Goal: Task Accomplishment & Management: Complete application form

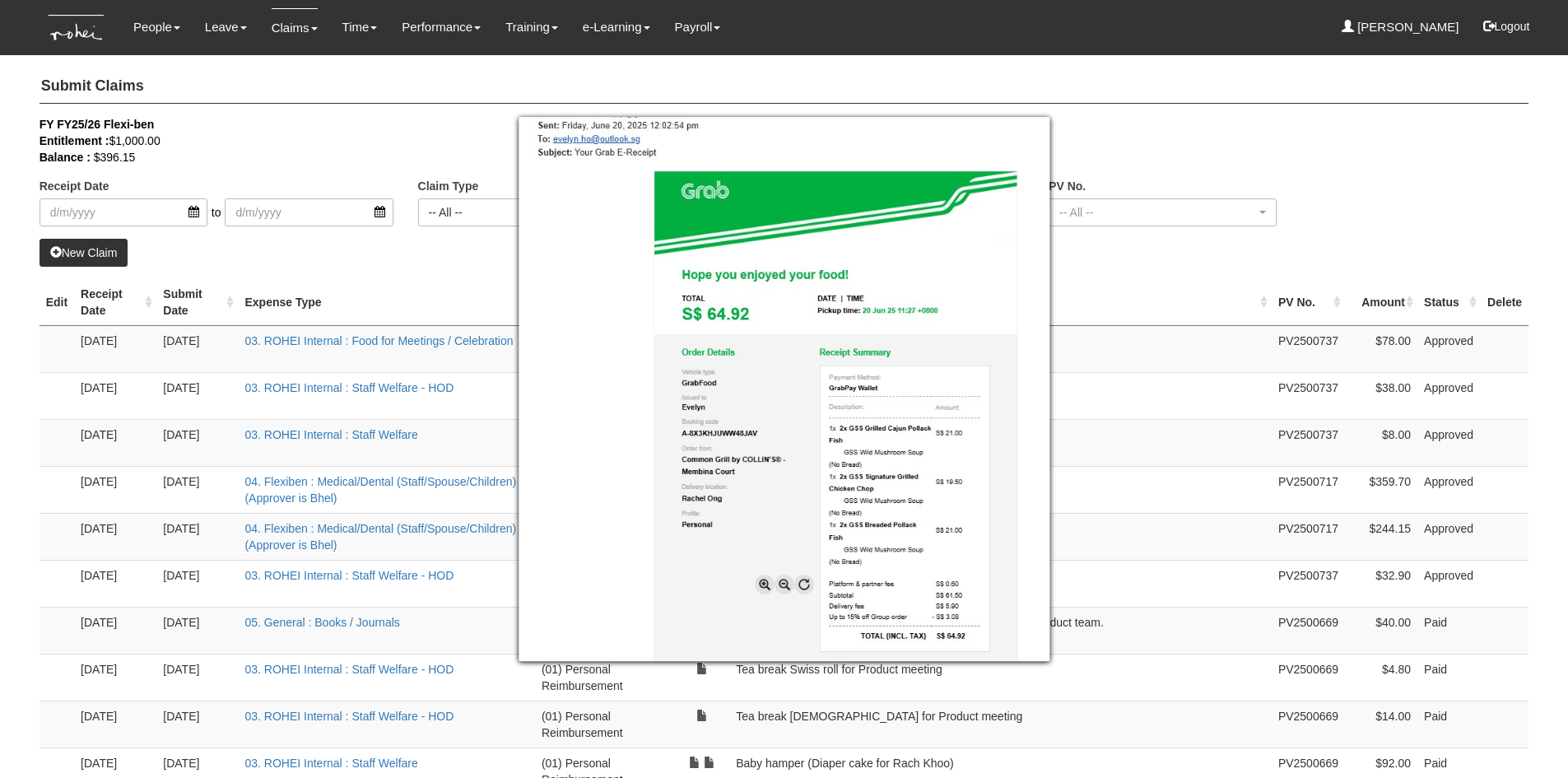
select select "50"
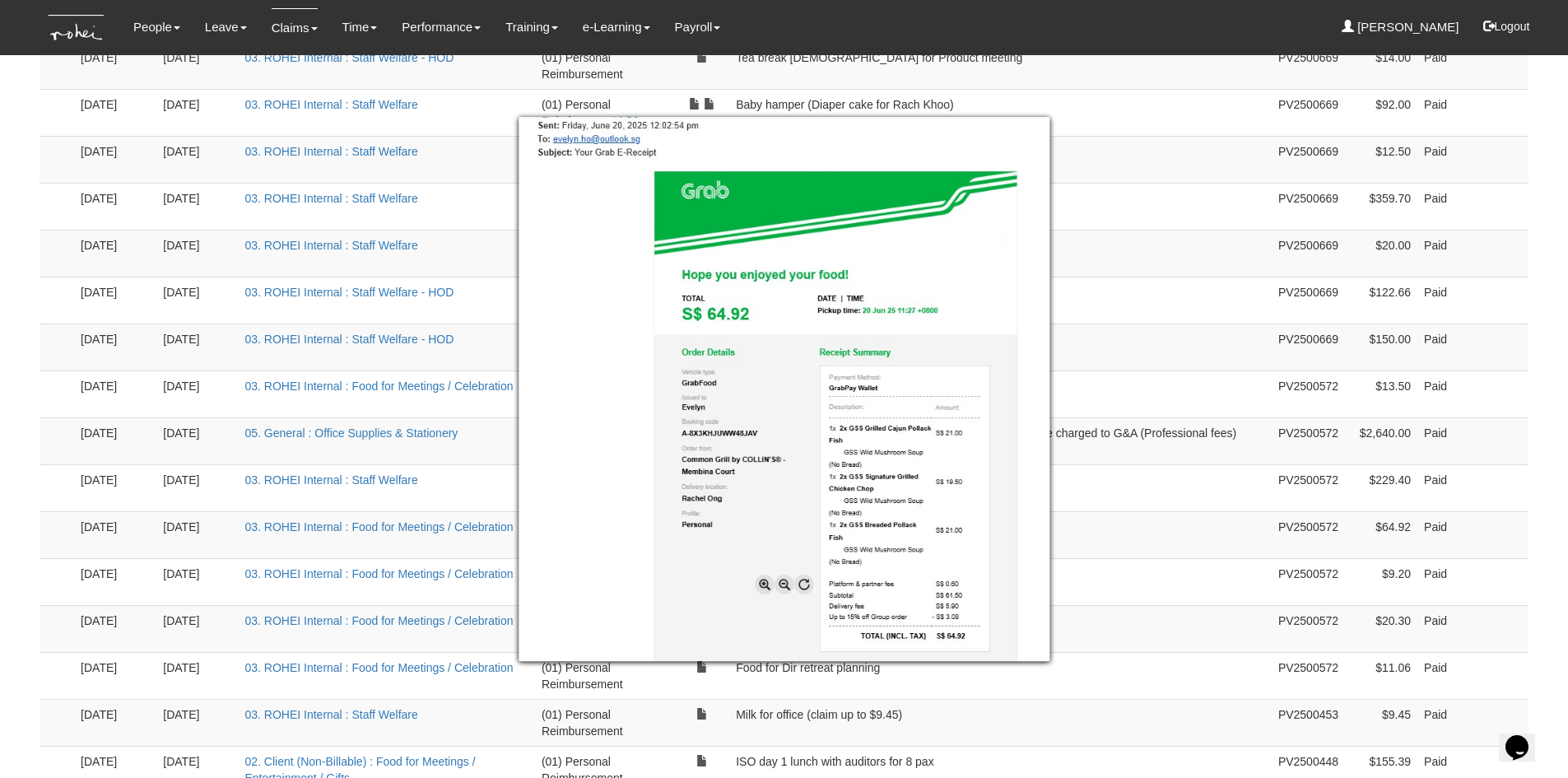
click at [1039, 99] on div at bounding box center [784, 389] width 1568 height 778
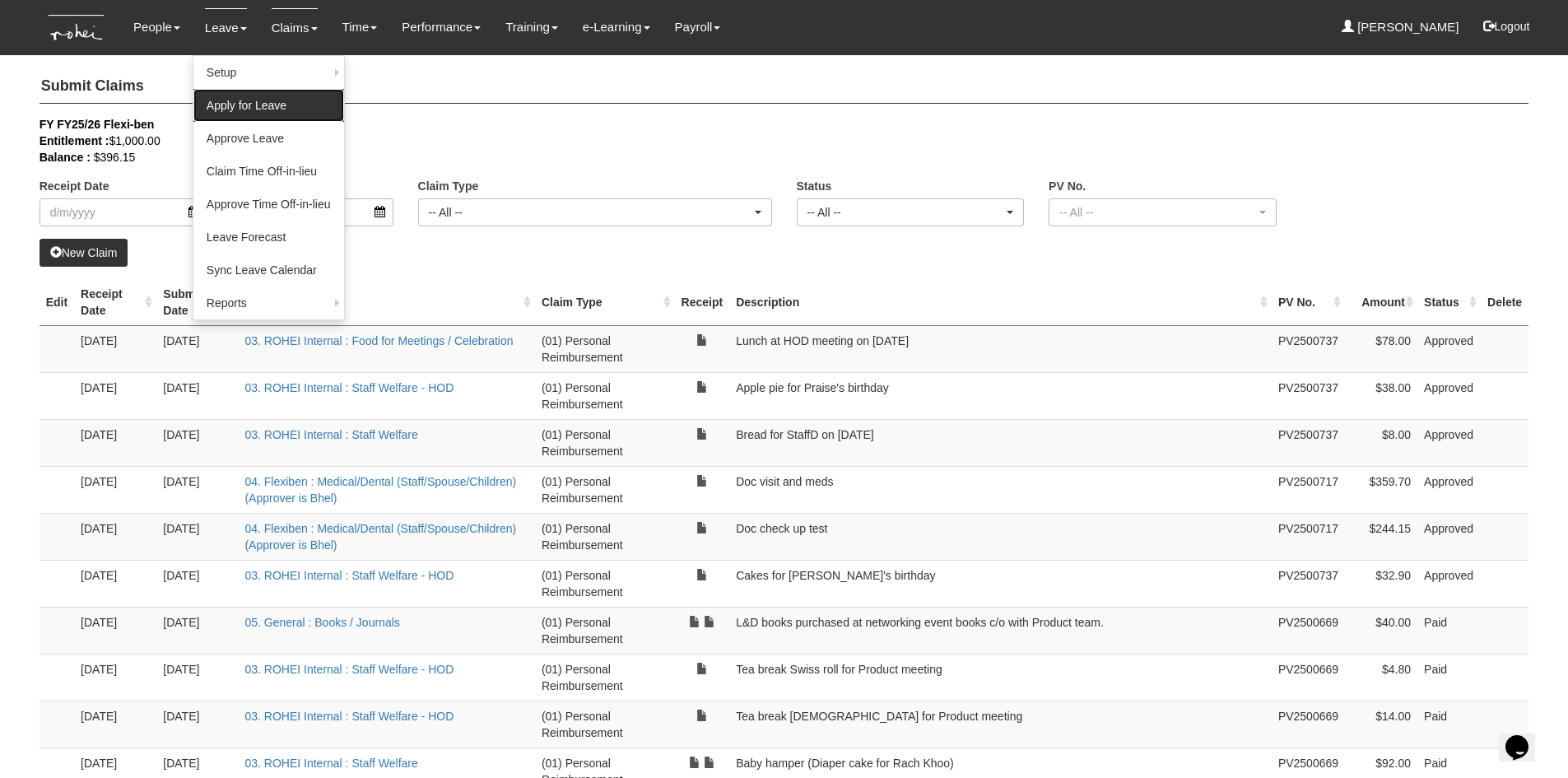
click at [246, 103] on link "Apply for Leave" at bounding box center [268, 105] width 151 height 33
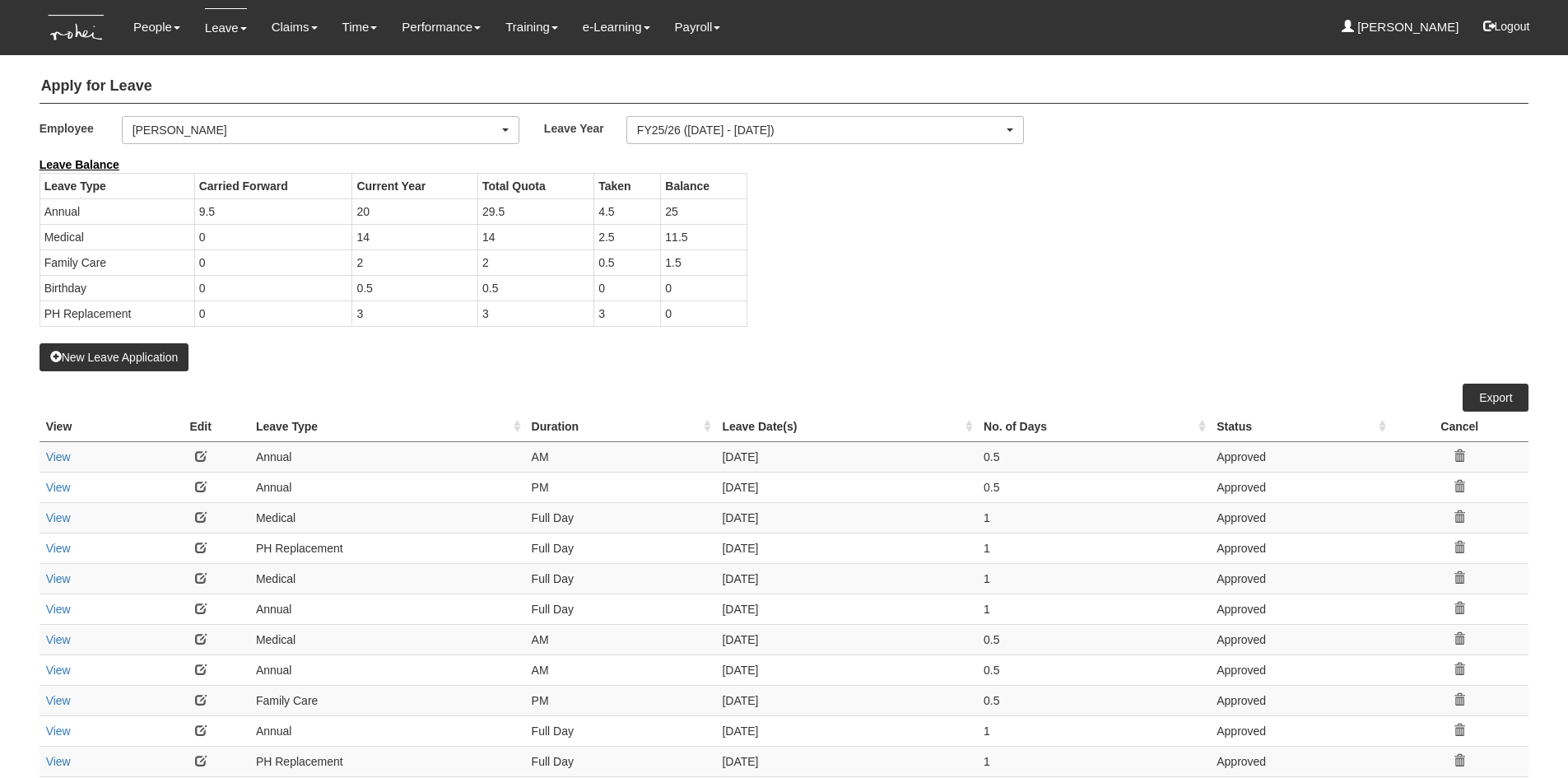
select select "50"
click at [55, 456] on link "View" at bounding box center [59, 457] width 25 height 13
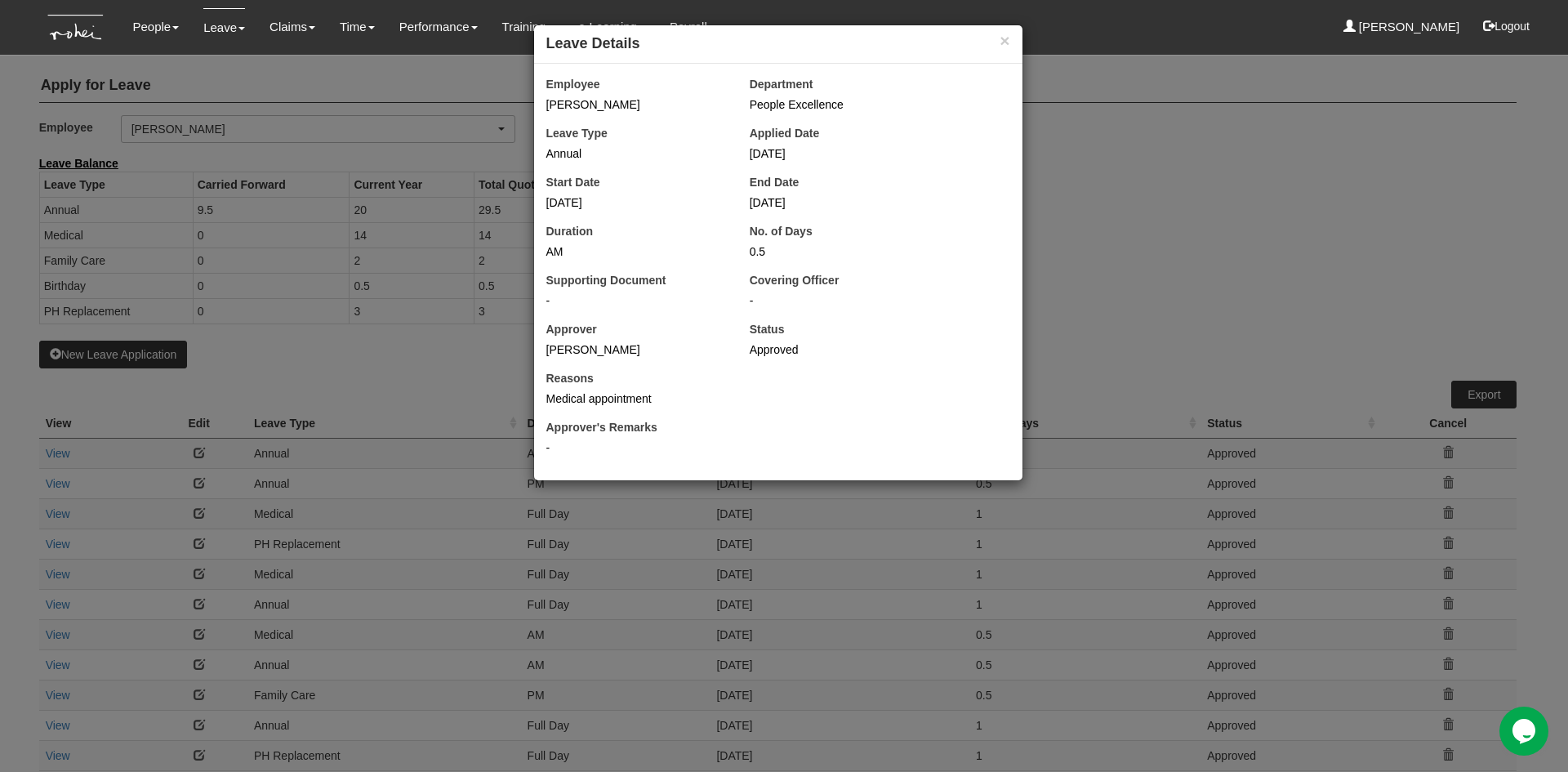
click at [56, 455] on div "× Leave Details Employee Evelyn Lim Department People Excellence Leave Type Ann…" at bounding box center [784, 386] width 1568 height 772
click at [1006, 38] on button "×" at bounding box center [1005, 40] width 10 height 17
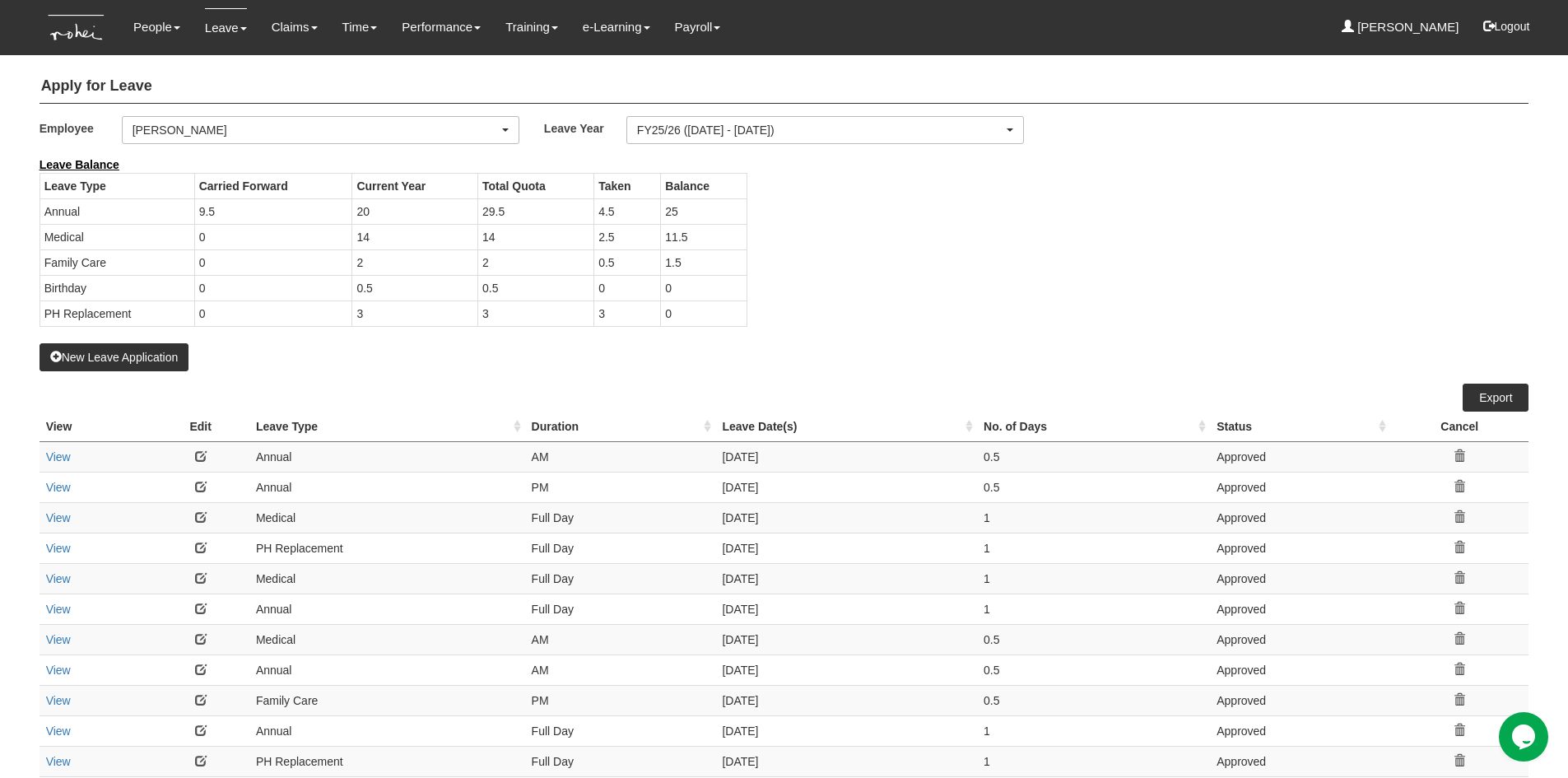
click at [201, 458] on link at bounding box center [201, 456] width 12 height 12
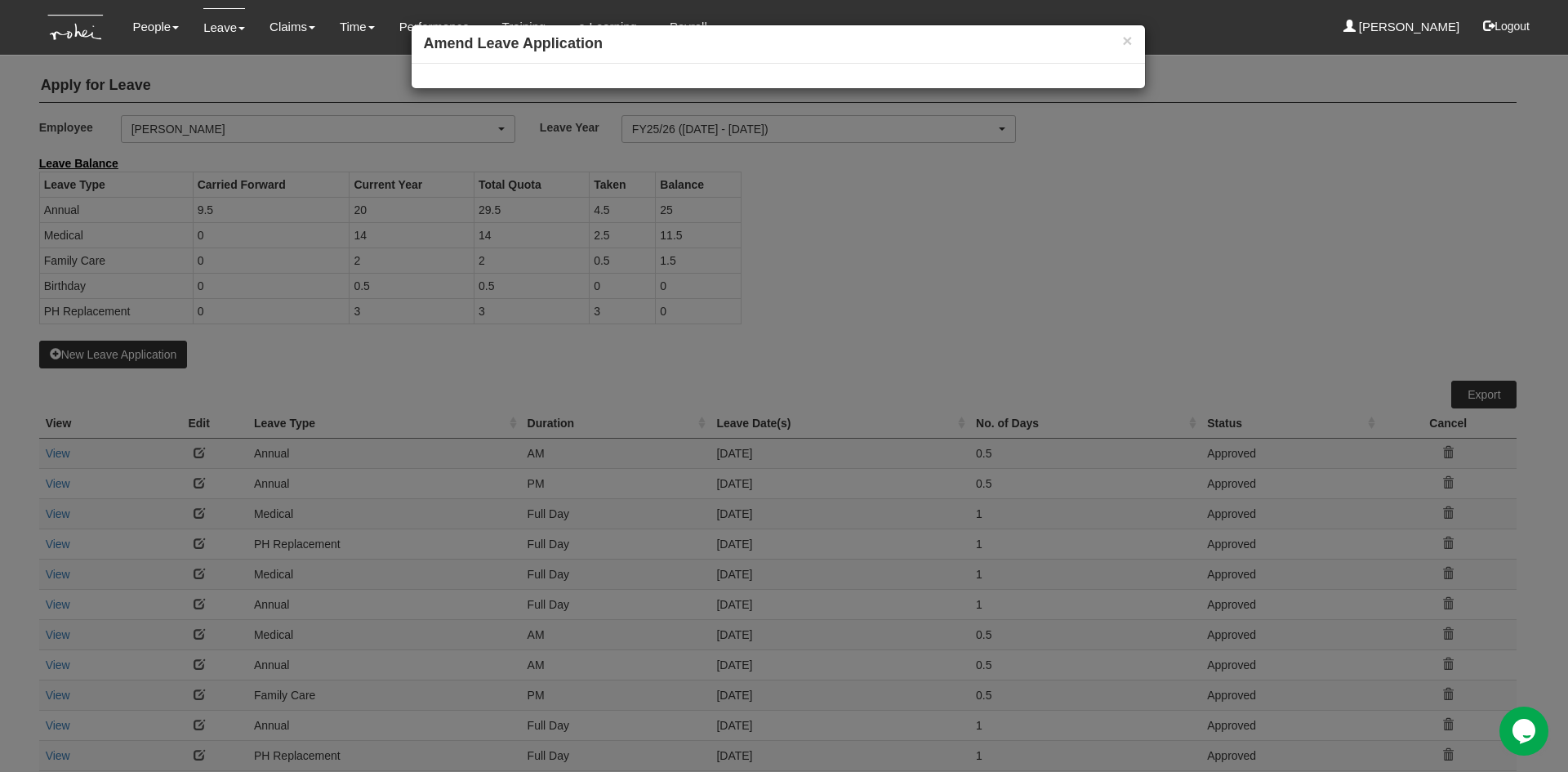
select select
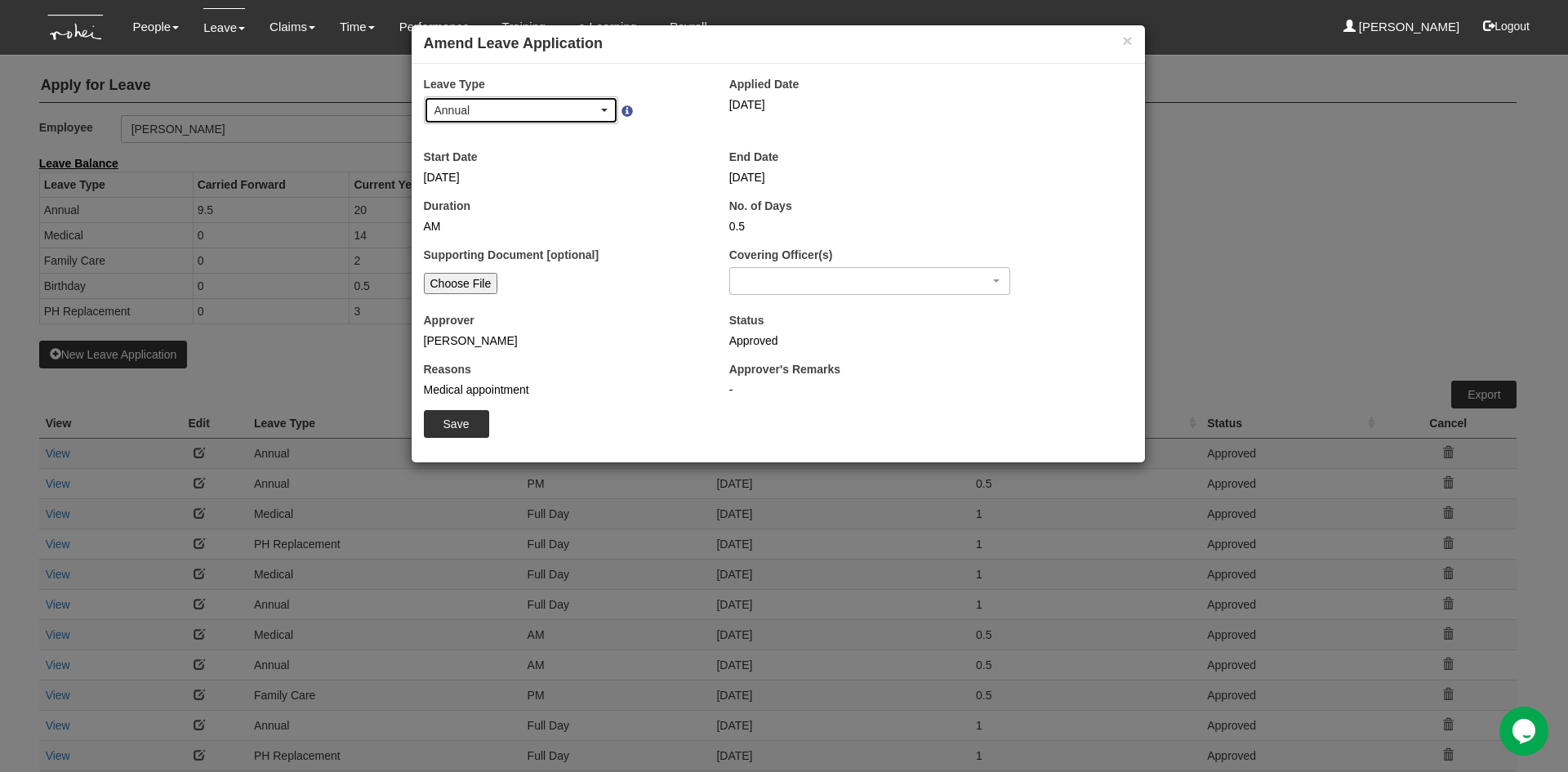
click at [552, 108] on div "Annual" at bounding box center [517, 110] width 164 height 17
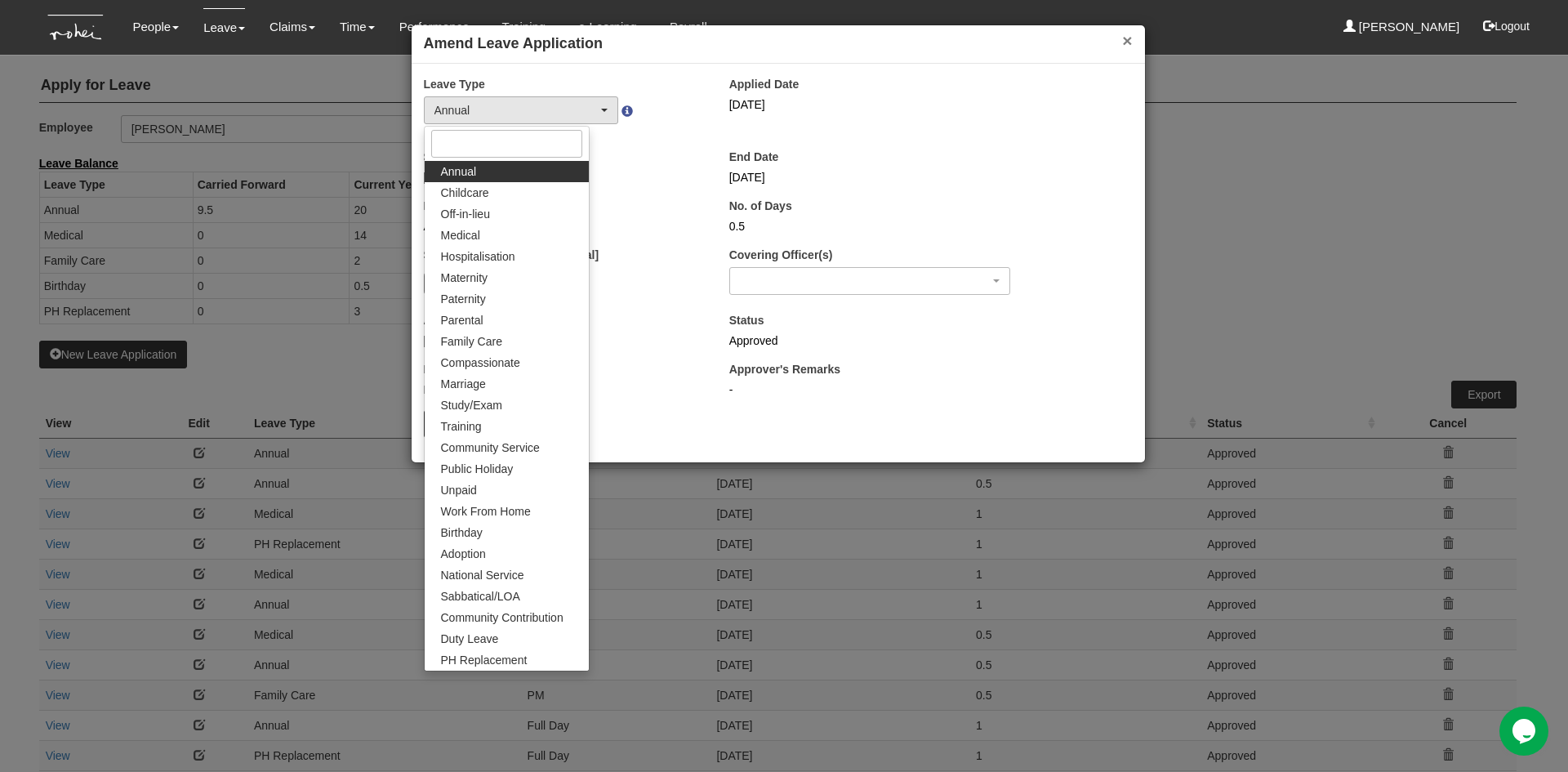
click at [1130, 43] on button "×" at bounding box center [1127, 40] width 10 height 17
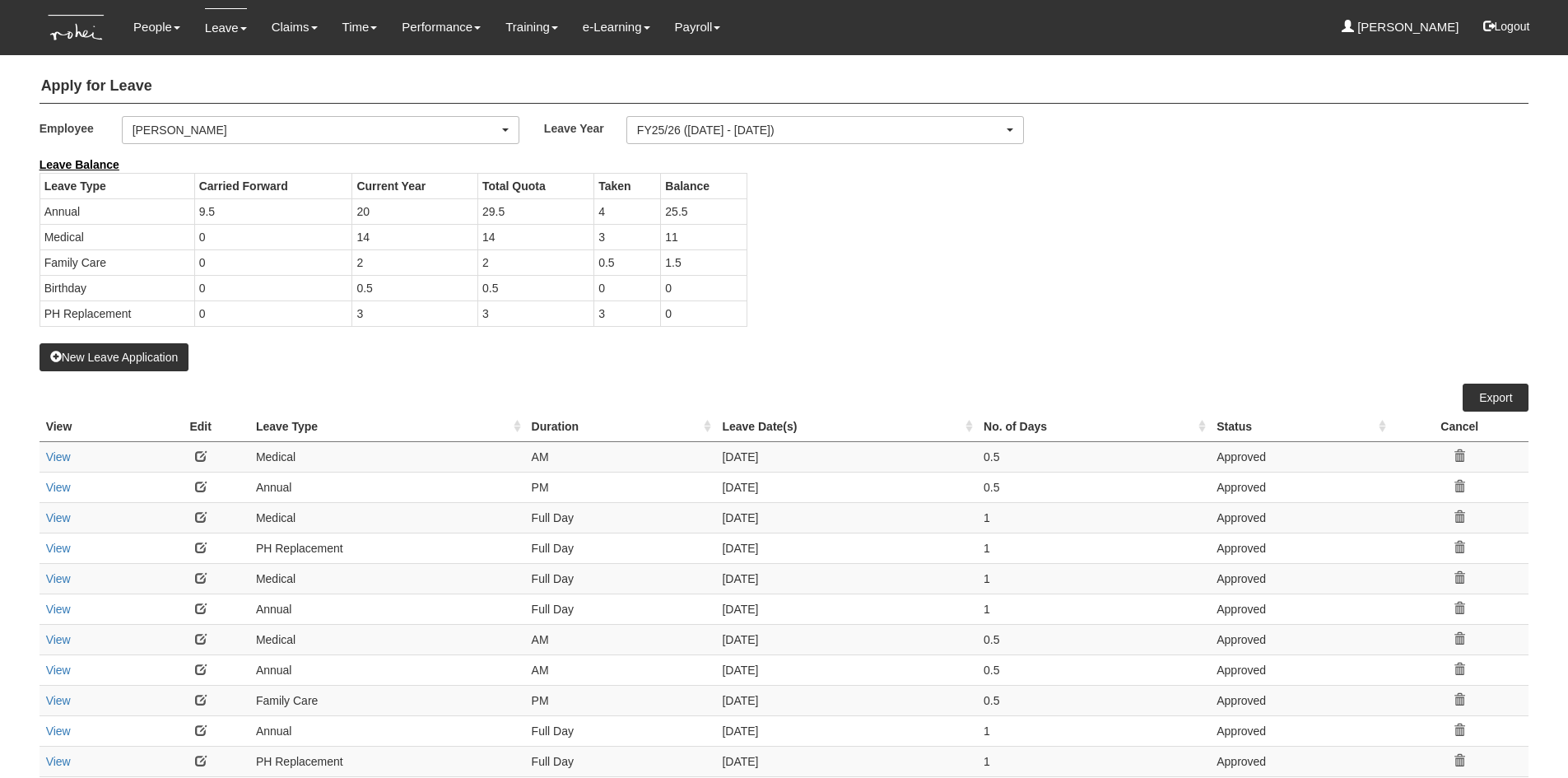
select select "50"
click at [202, 454] on link at bounding box center [201, 456] width 12 height 12
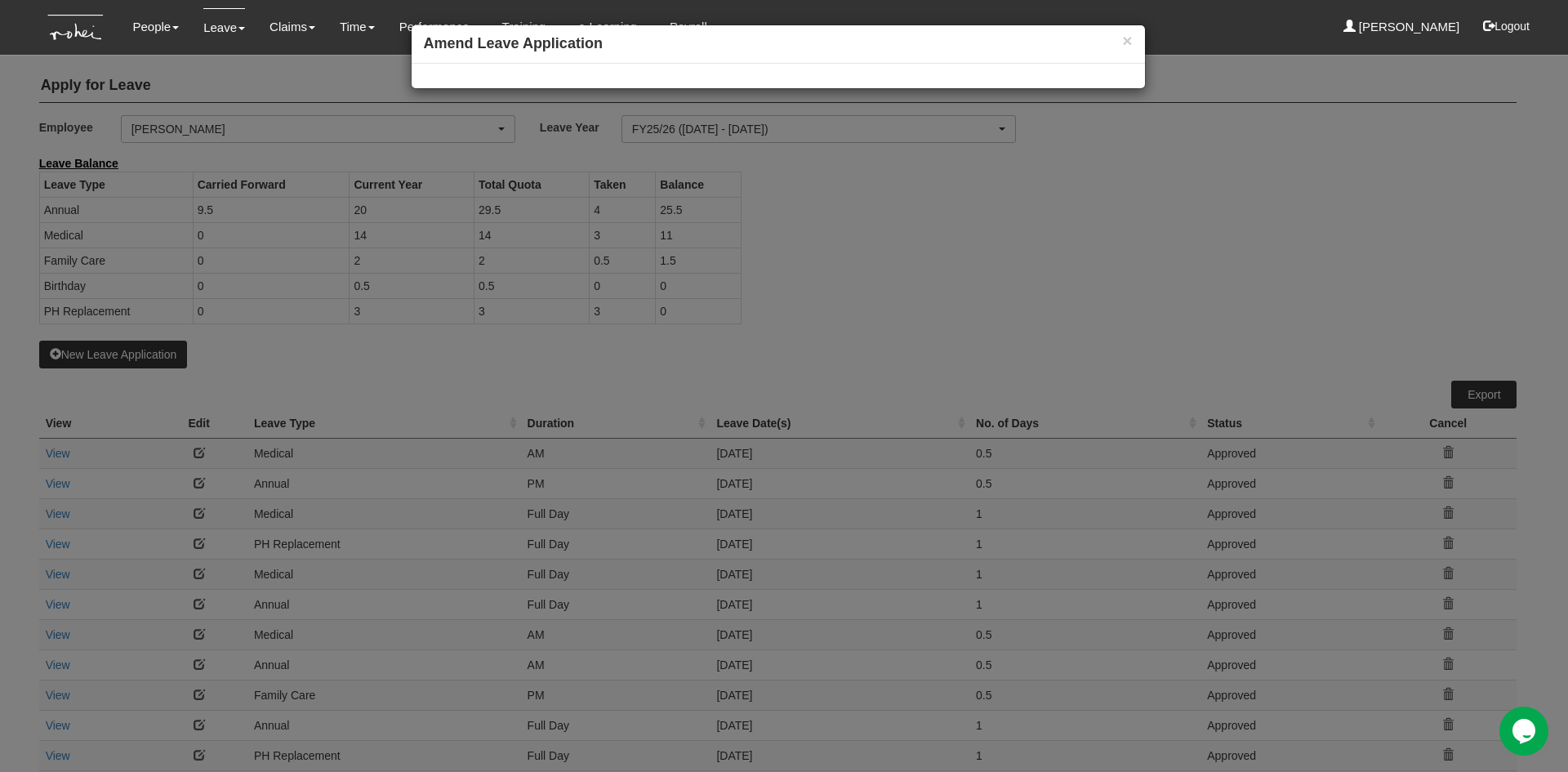
select select
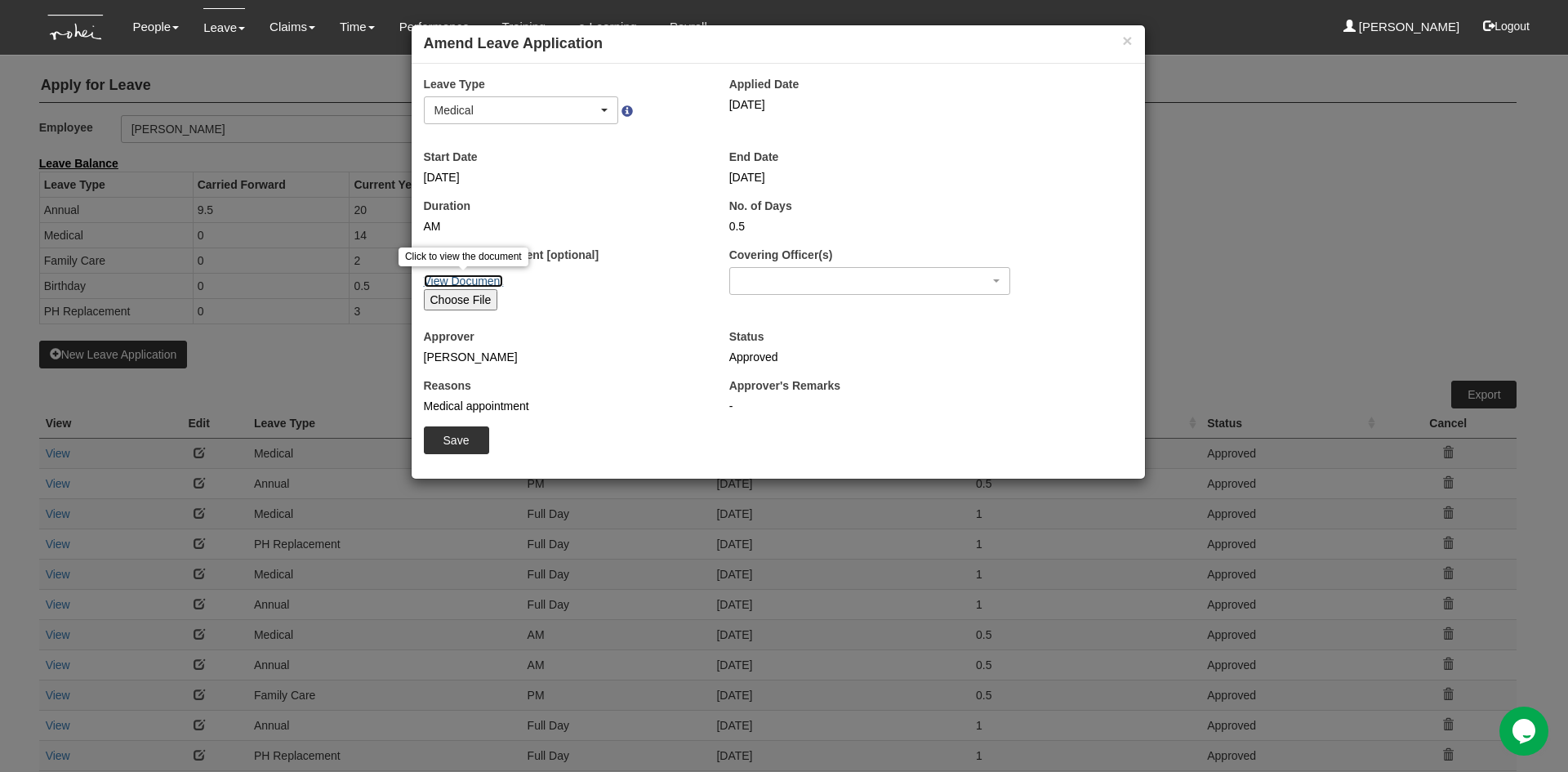
click at [456, 278] on link "View Document" at bounding box center [464, 281] width 80 height 13
click at [1217, 157] on div "× Amend Leave Application × Leave Type Annual Childcare Off-in-lieu Medical Hos…" at bounding box center [784, 386] width 1568 height 772
click at [1132, 35] on button "×" at bounding box center [1127, 40] width 10 height 17
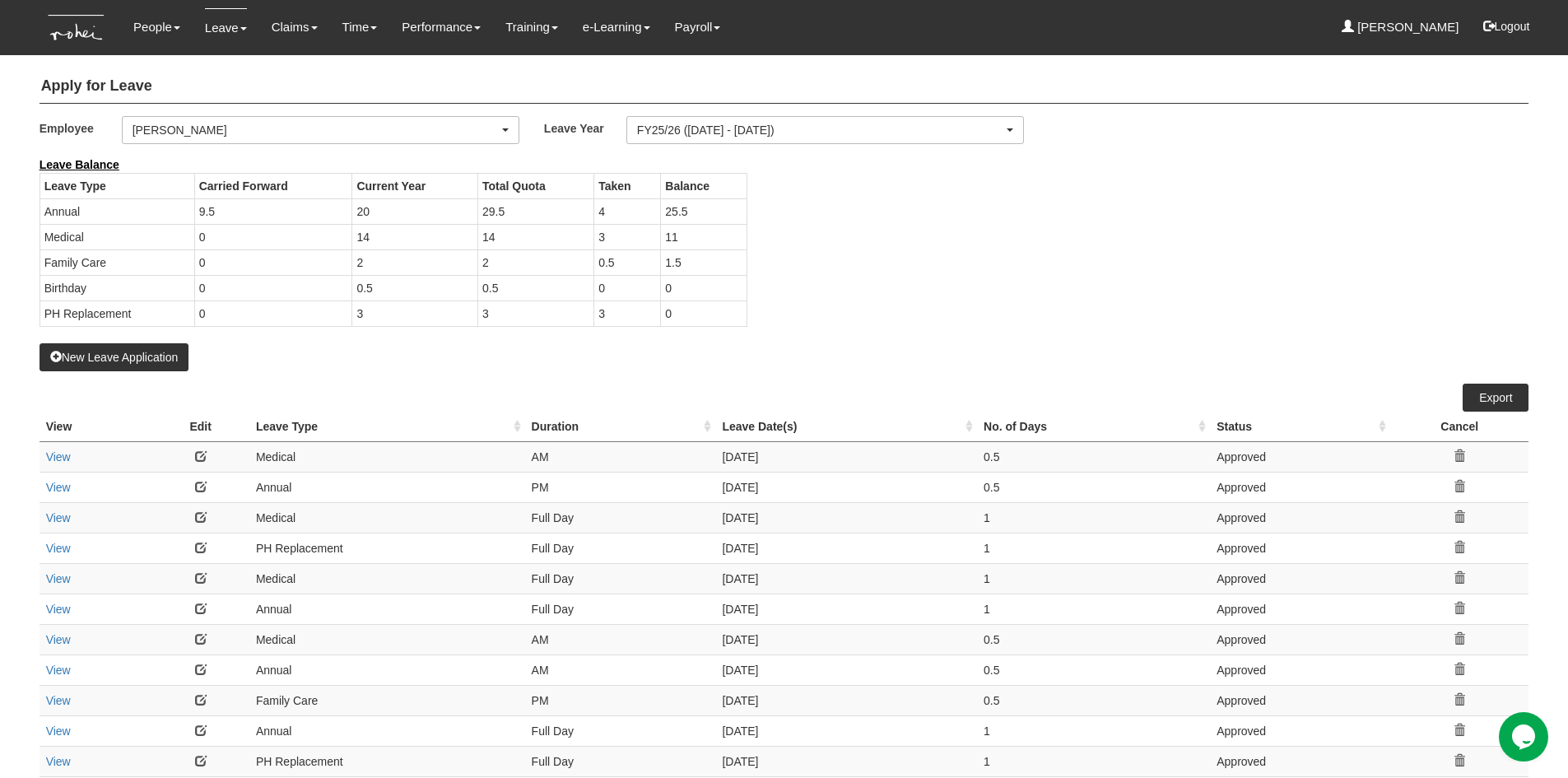
click at [635, 385] on div "View Edit Leave Type Duration Leave Date(s) No. of Days Status Cancel View" at bounding box center [784, 627] width 1490 height 485
click at [572, 366] on div "New Leave Application" at bounding box center [784, 264] width 1490 height 215
click at [291, 29] on link "Claims" at bounding box center [294, 28] width 46 height 38
click at [283, 105] on link "Submit Claims" at bounding box center [325, 105] width 130 height 33
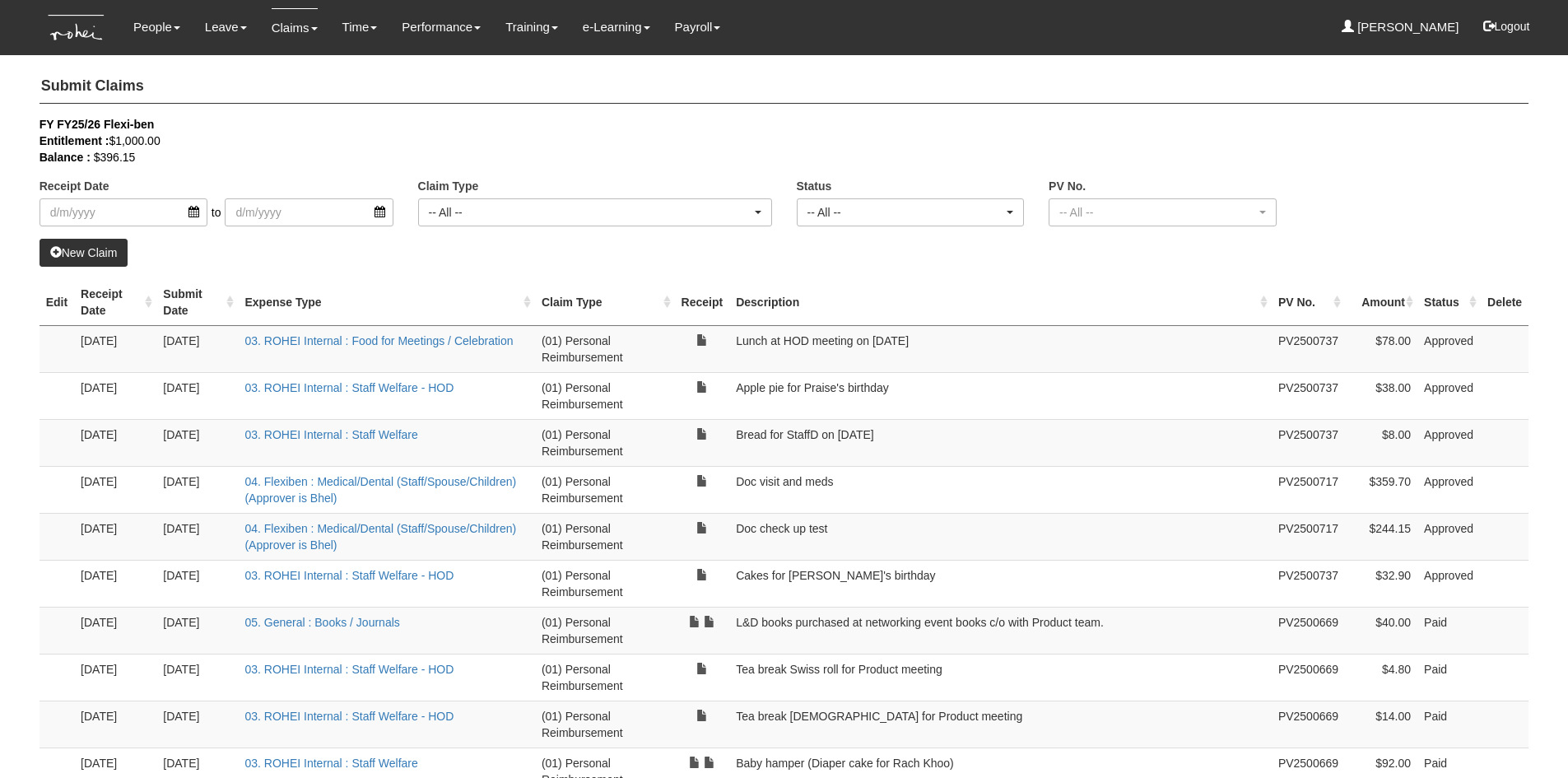
select select "50"
